Goal: Task Accomplishment & Management: Manage account settings

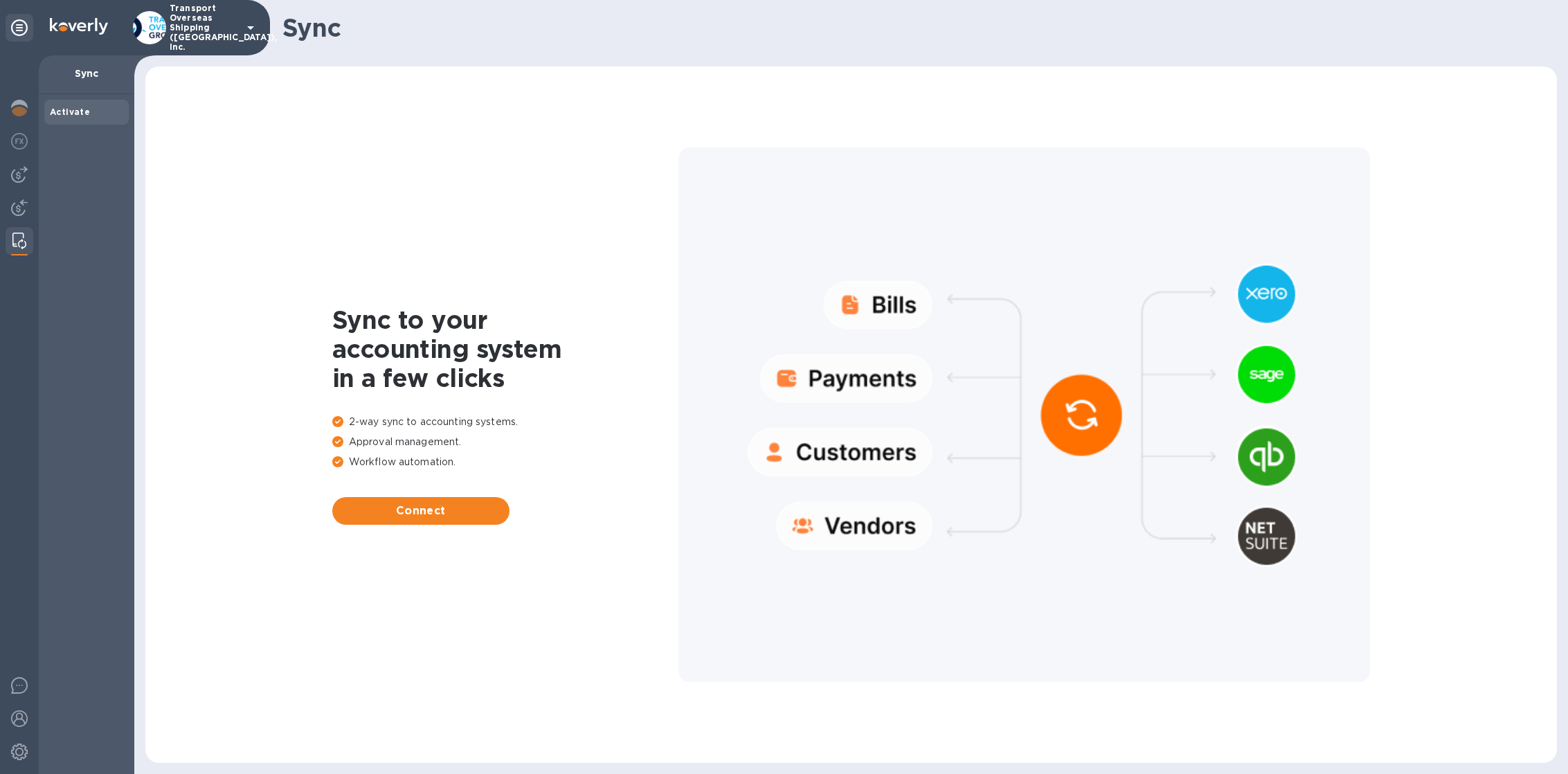
click at [169, 27] on p "Transport Overseas Shipping (AMERICAS), Inc." at bounding box center [204, 28] width 69 height 49
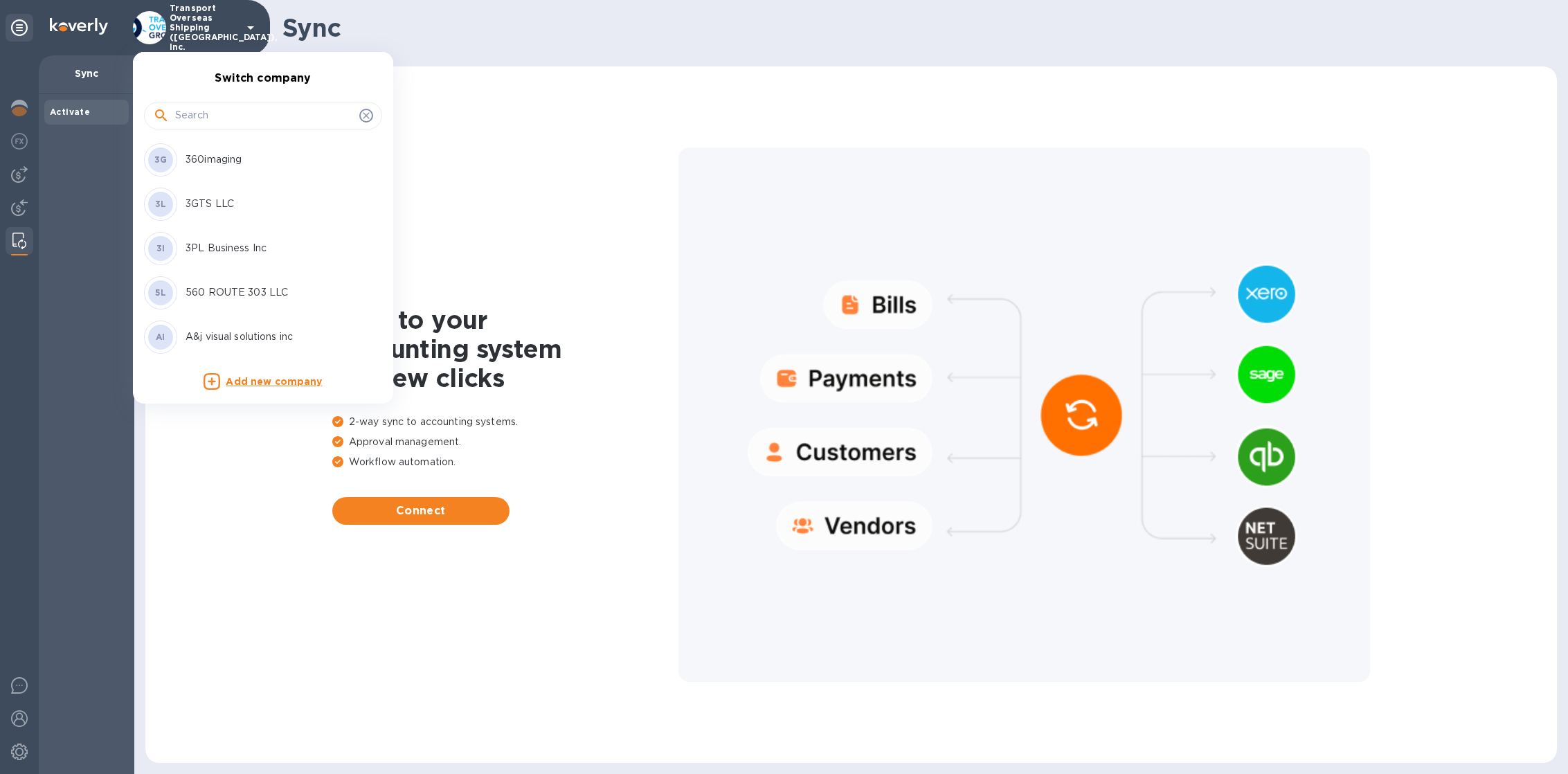
click at [234, 124] on input "text" at bounding box center [265, 115] width 179 height 21
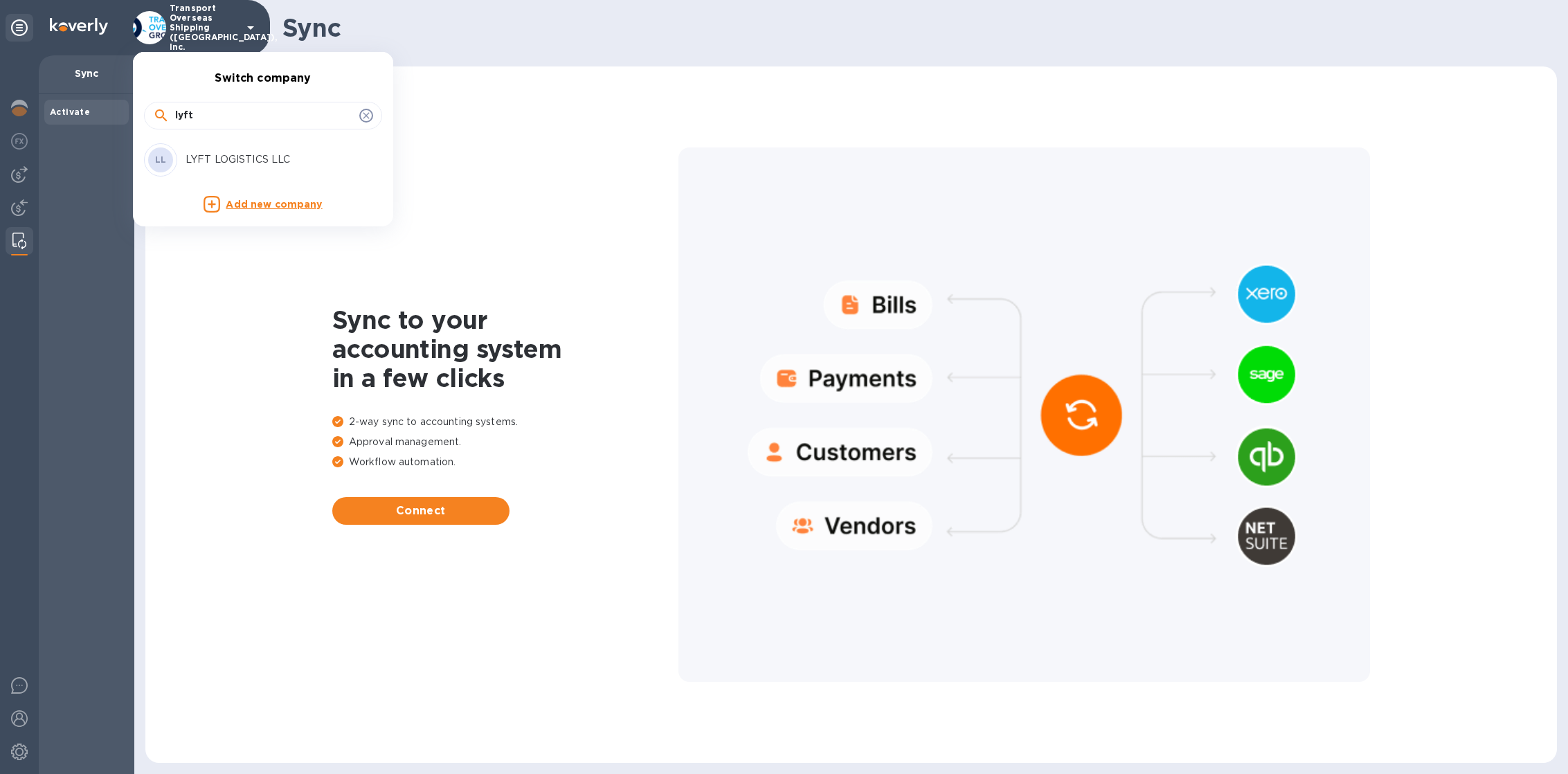
type input "lyft"
click at [208, 159] on p "LYFT LOGISTICS LLC" at bounding box center [273, 159] width 174 height 14
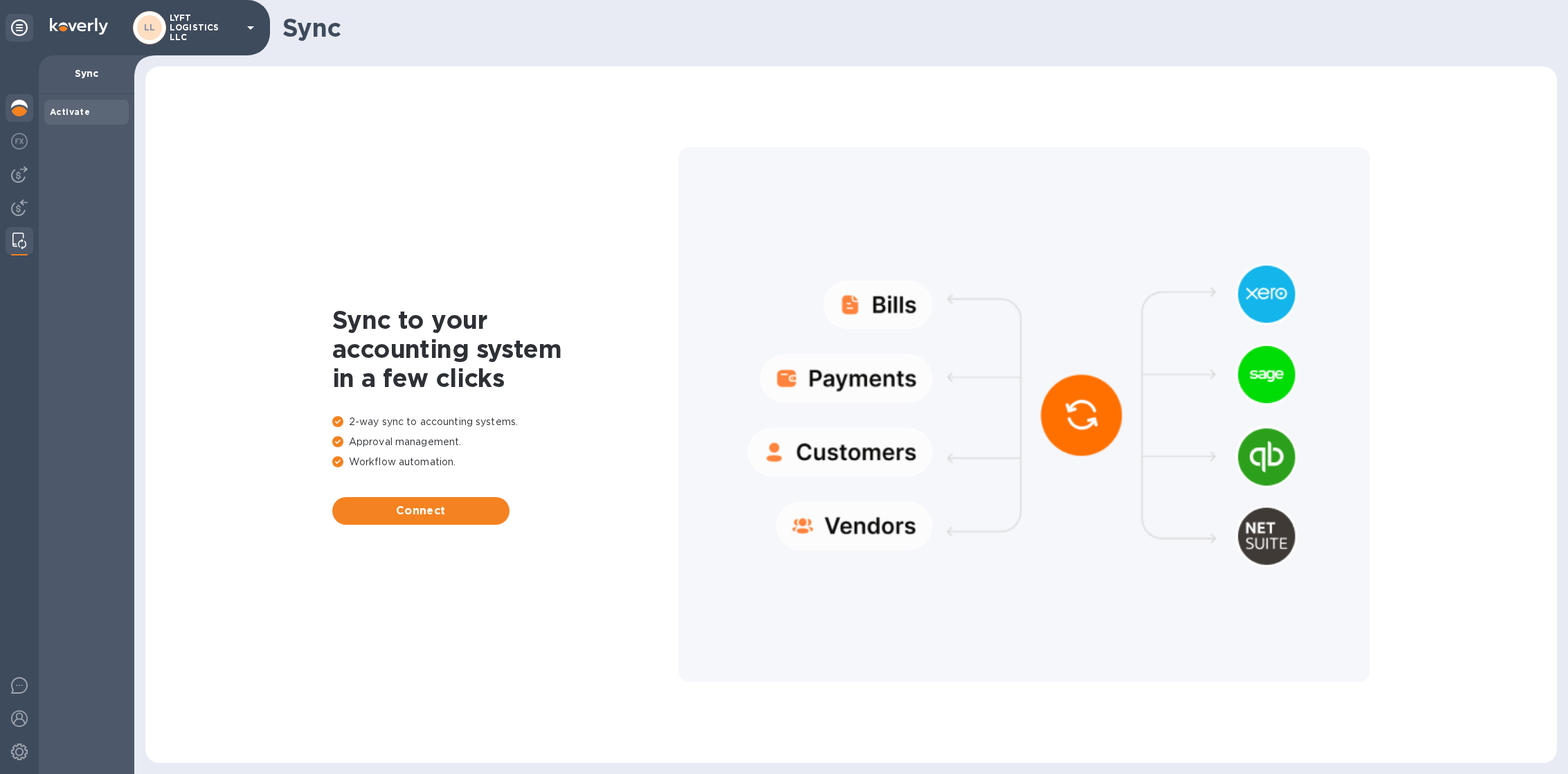
click at [20, 121] on div at bounding box center [19, 109] width 28 height 31
